Goal: Information Seeking & Learning: Learn about a topic

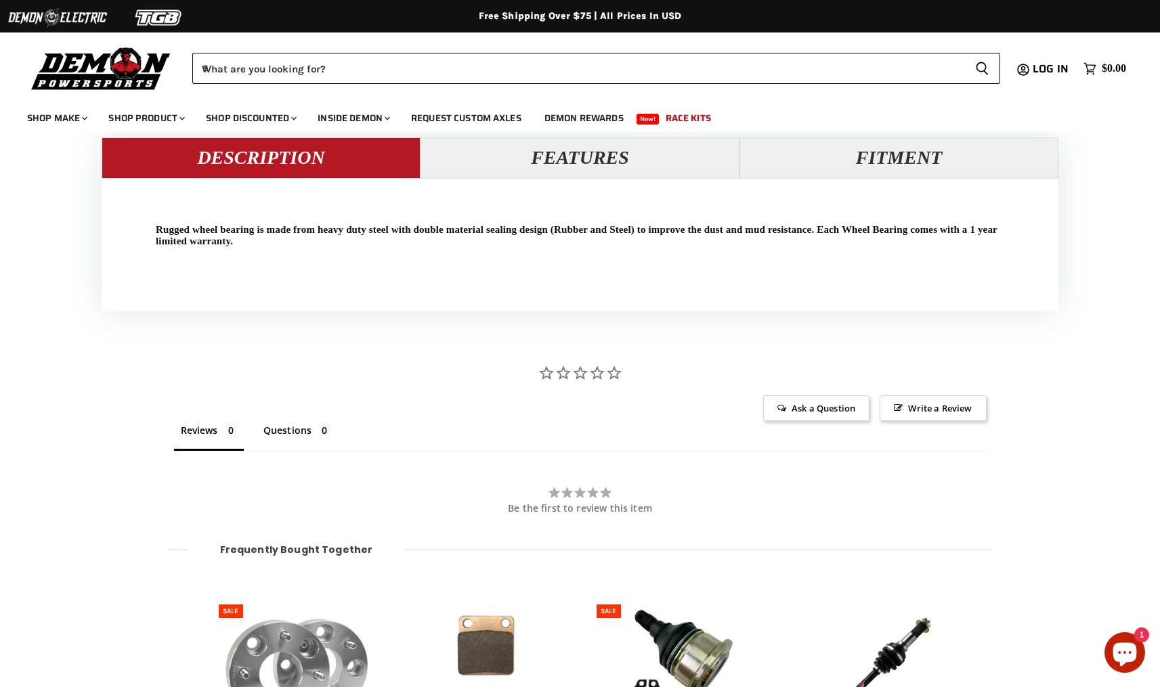
scroll to position [1284, 0]
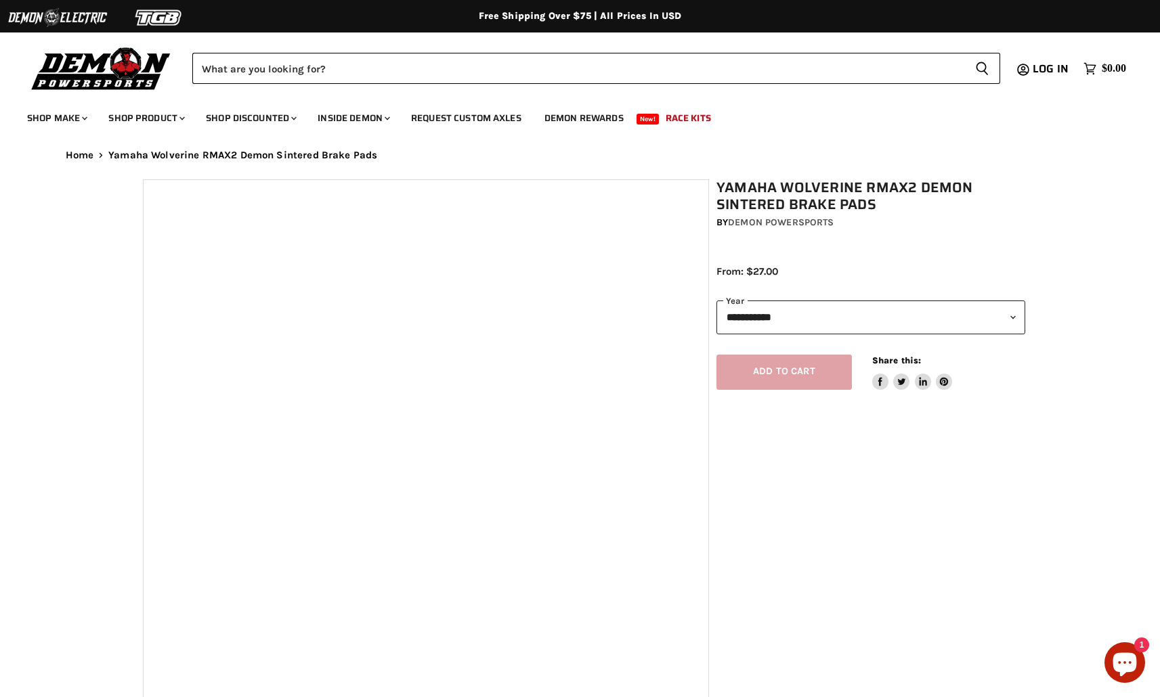
select select "******"
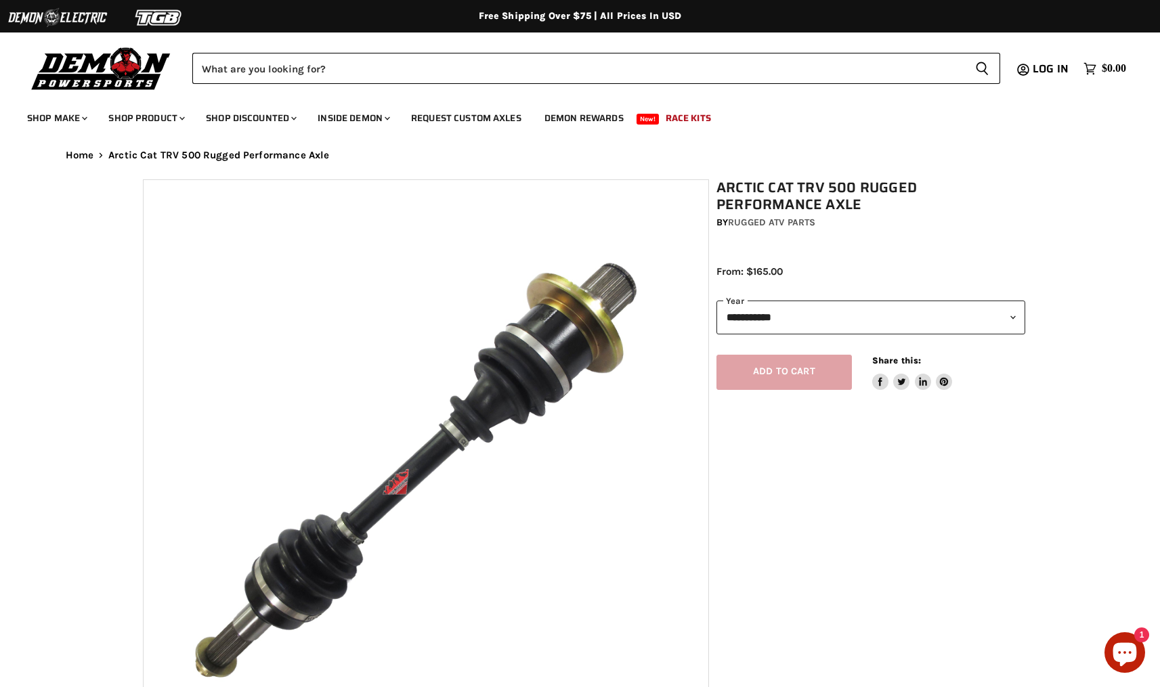
select select "******"
